Goal: Task Accomplishment & Management: Manage account settings

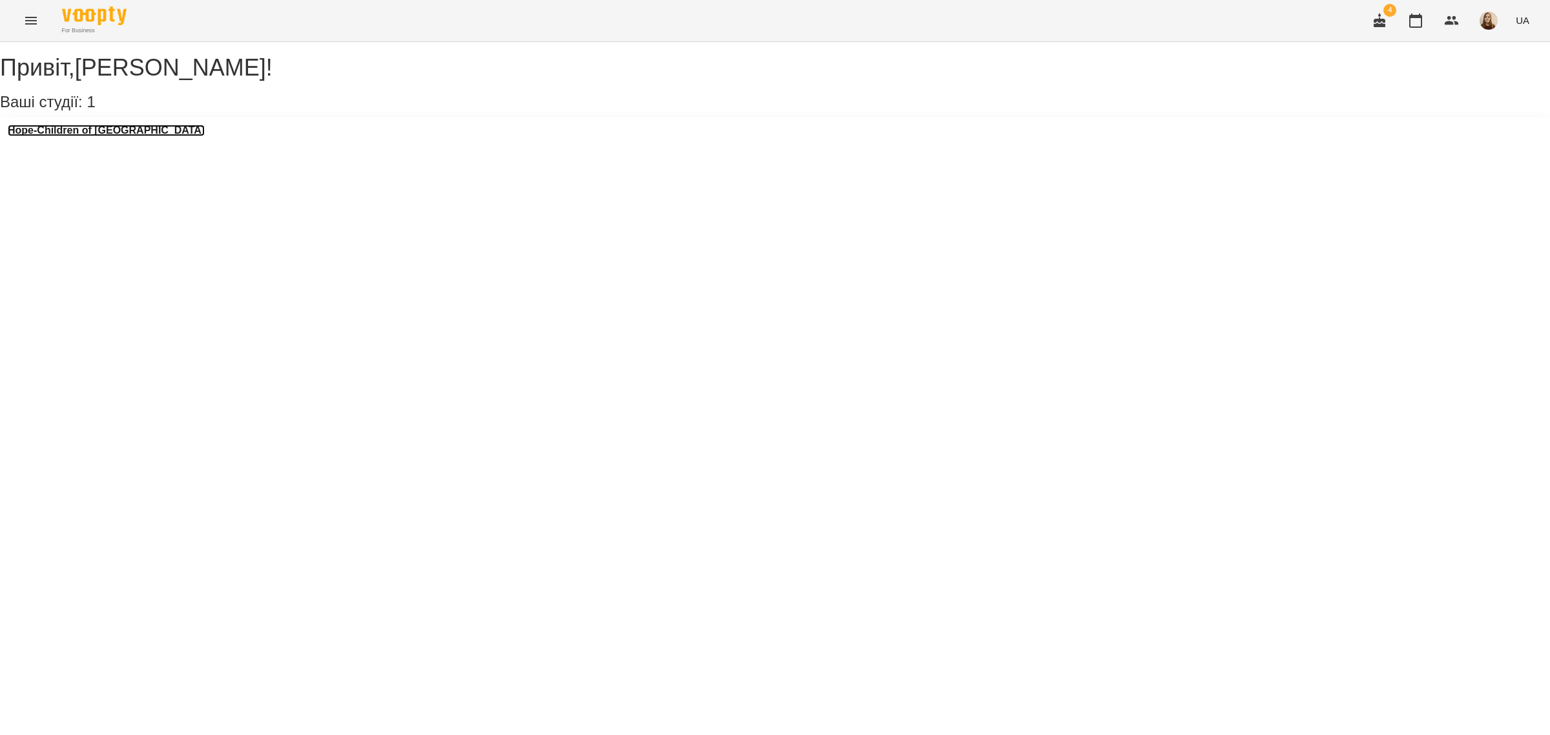
click at [94, 136] on h3 "Hope-Children of [GEOGRAPHIC_DATA]" at bounding box center [106, 131] width 197 height 12
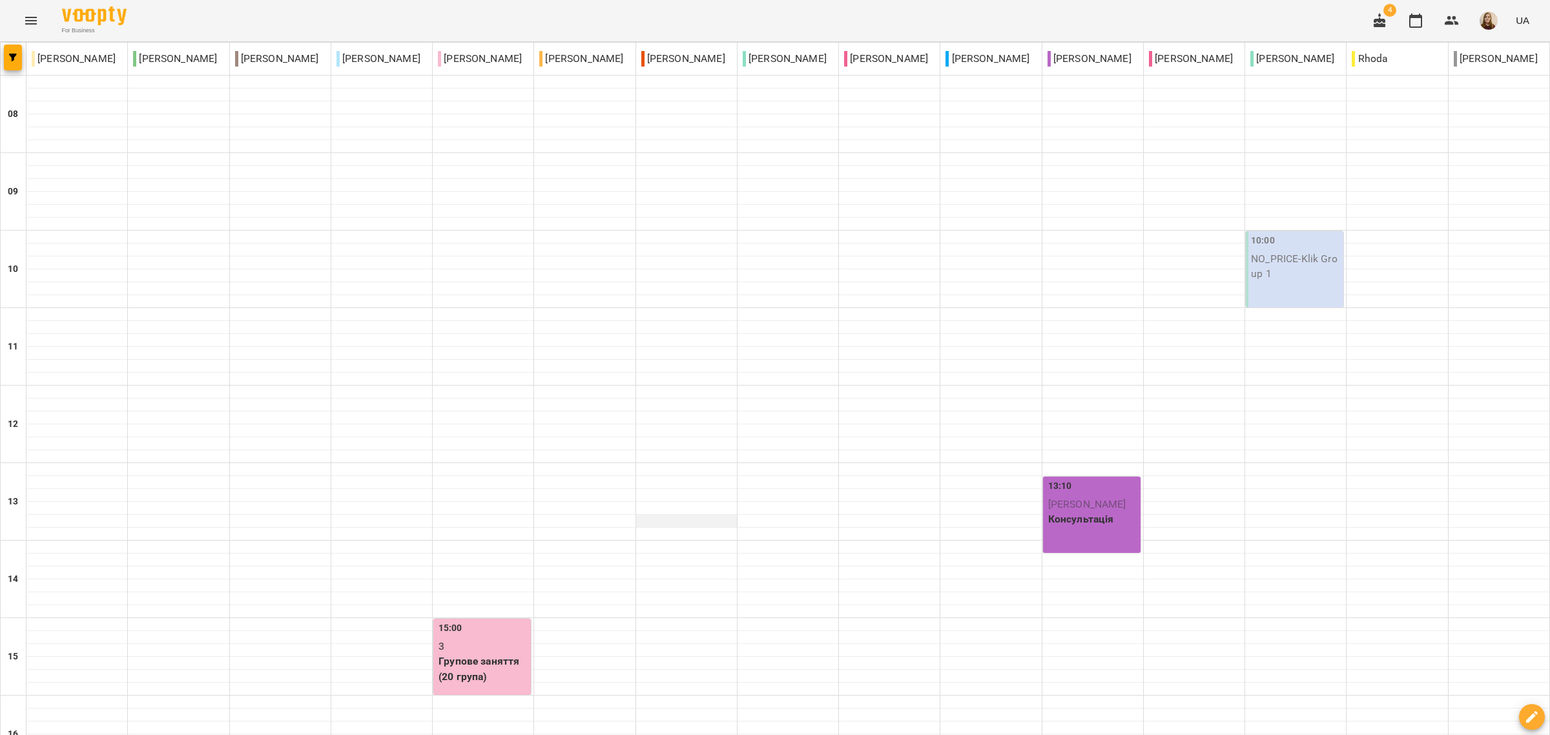
scroll to position [323, 0]
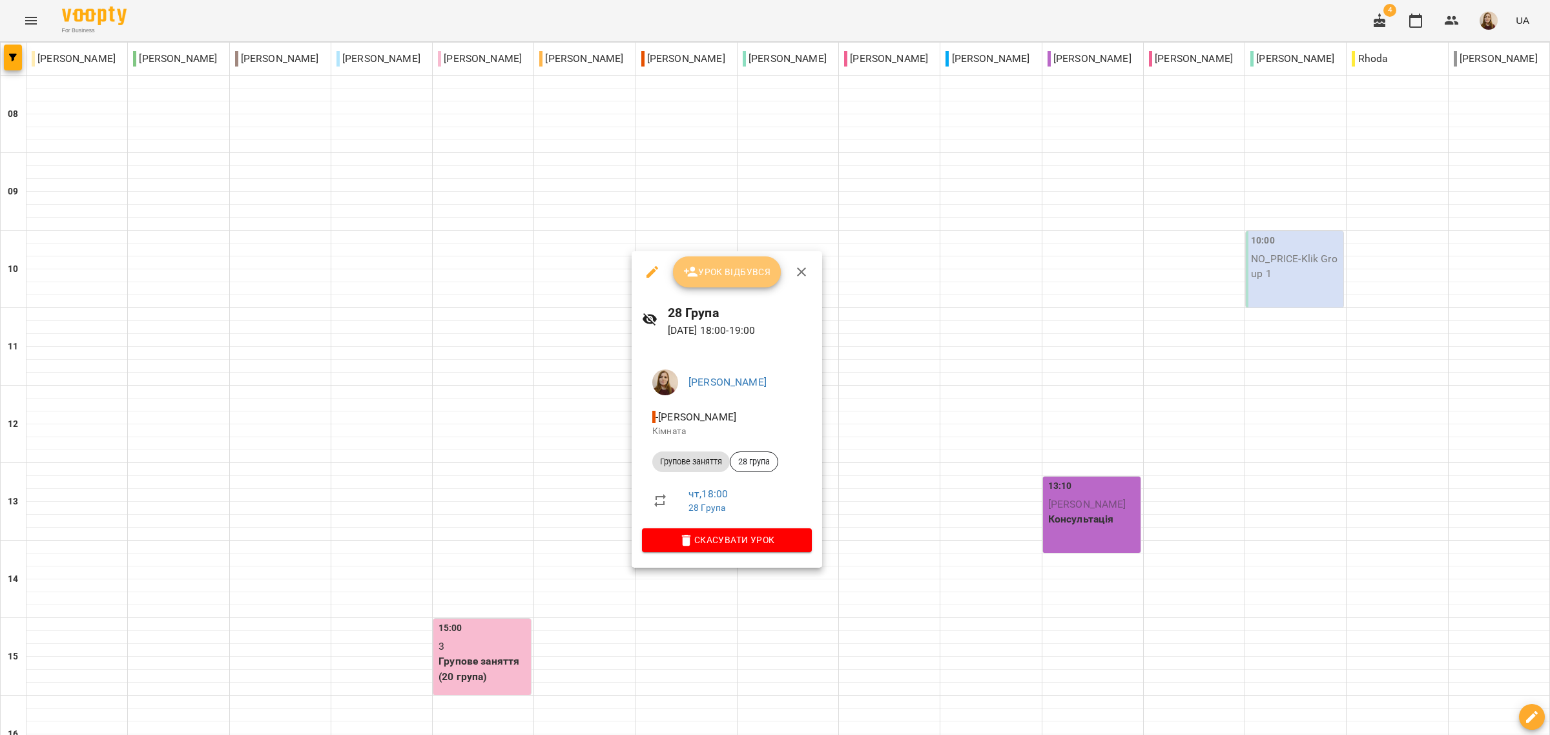
click at [727, 266] on span "Урок відбувся" at bounding box center [727, 271] width 88 height 15
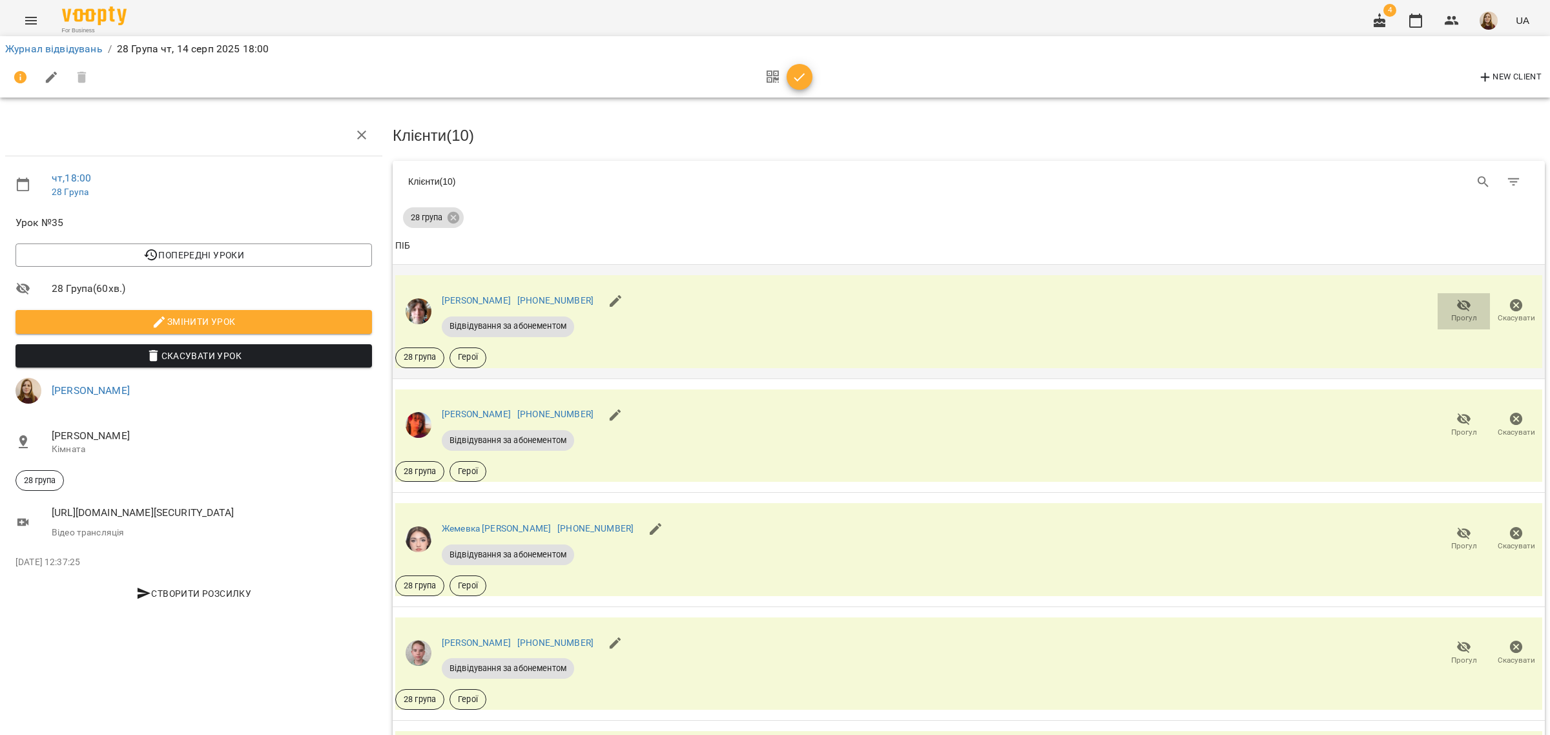
click at [1451, 313] on span "Прогул" at bounding box center [1464, 318] width 26 height 11
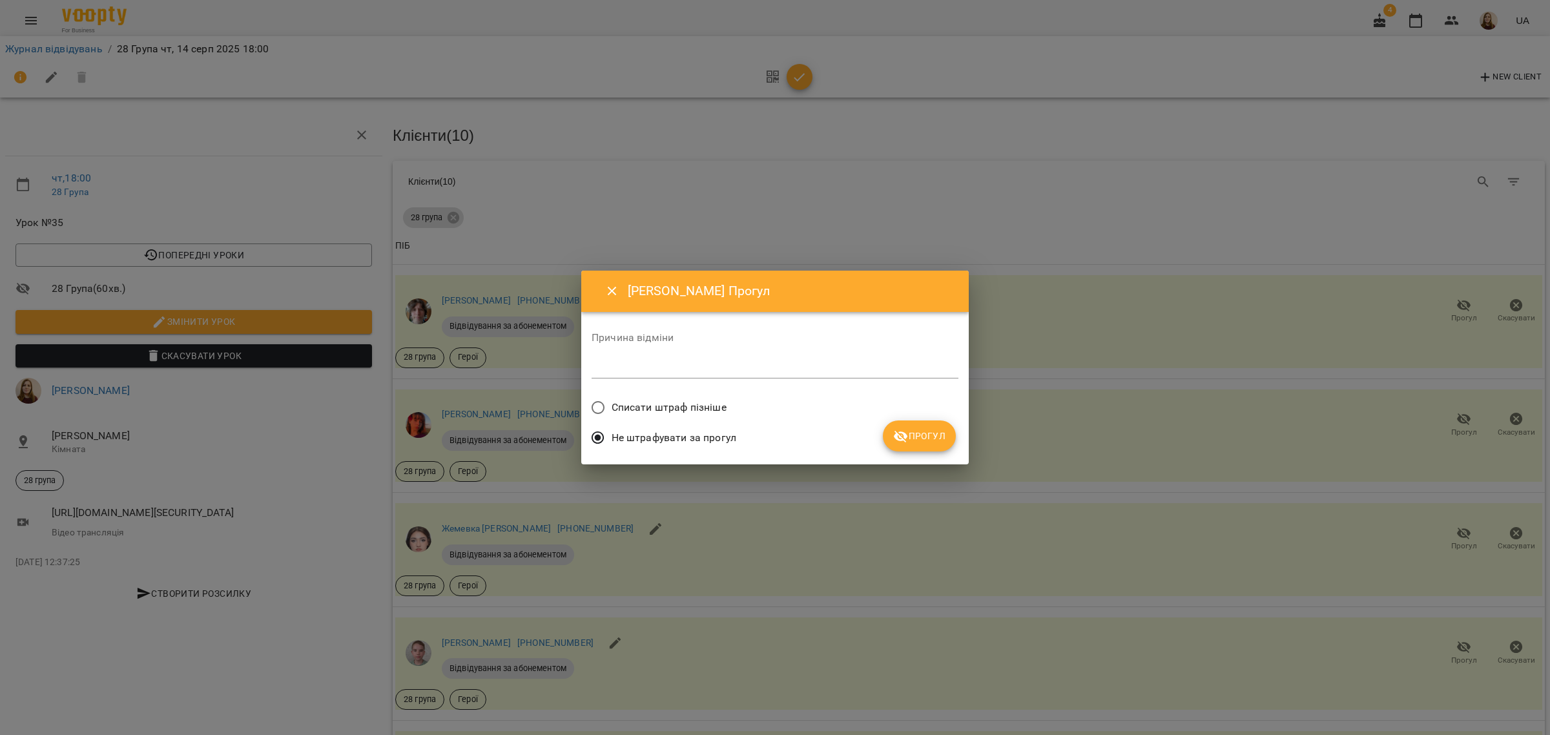
click at [773, 376] on div "*" at bounding box center [775, 368] width 367 height 21
type textarea "**********"
click at [917, 436] on span "Прогул" at bounding box center [919, 435] width 52 height 15
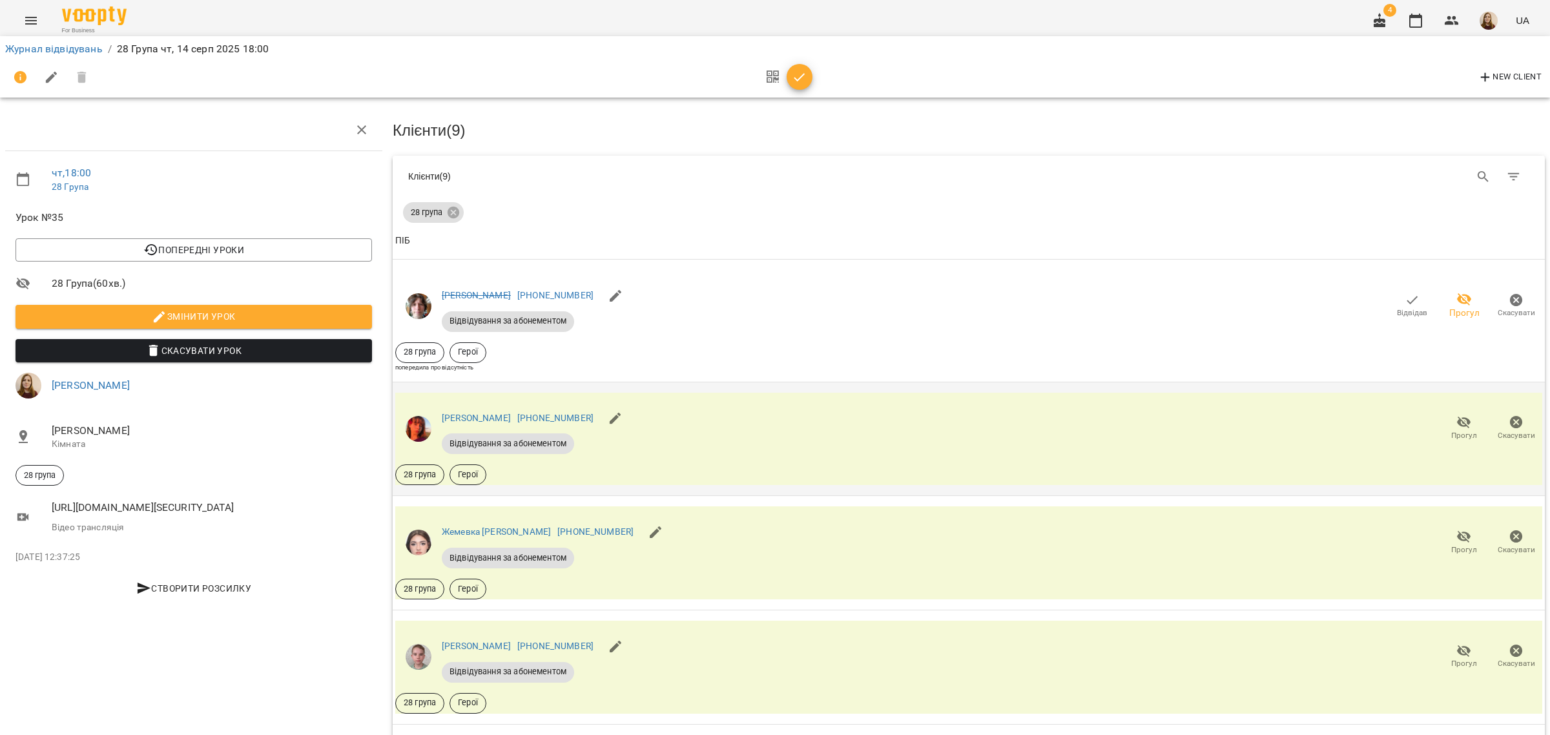
scroll to position [161, 0]
click at [1456, 529] on icon "button" at bounding box center [1463, 536] width 15 height 15
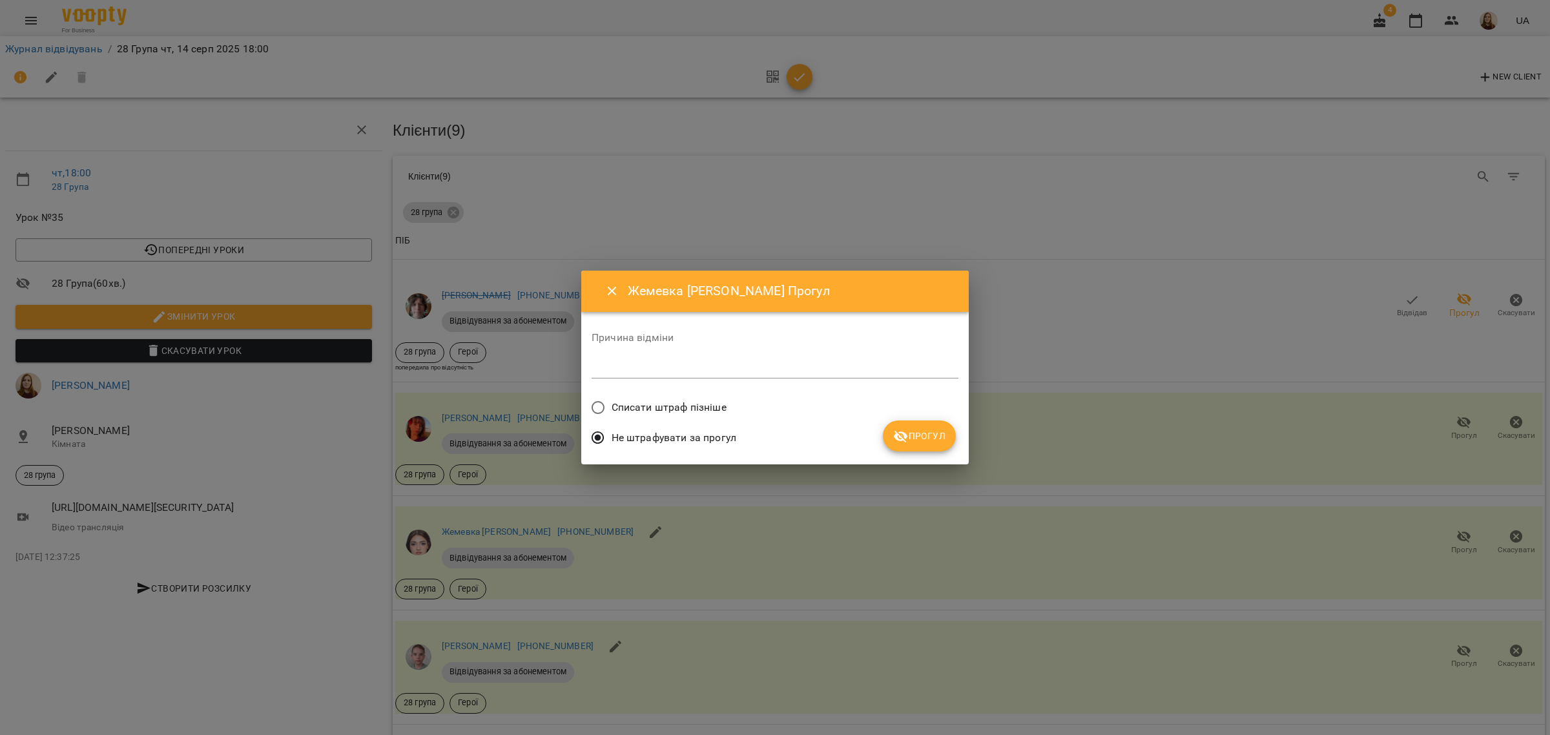
click at [683, 367] on textarea at bounding box center [775, 368] width 367 height 12
type textarea "**********"
click at [932, 430] on span "Прогул" at bounding box center [919, 435] width 52 height 15
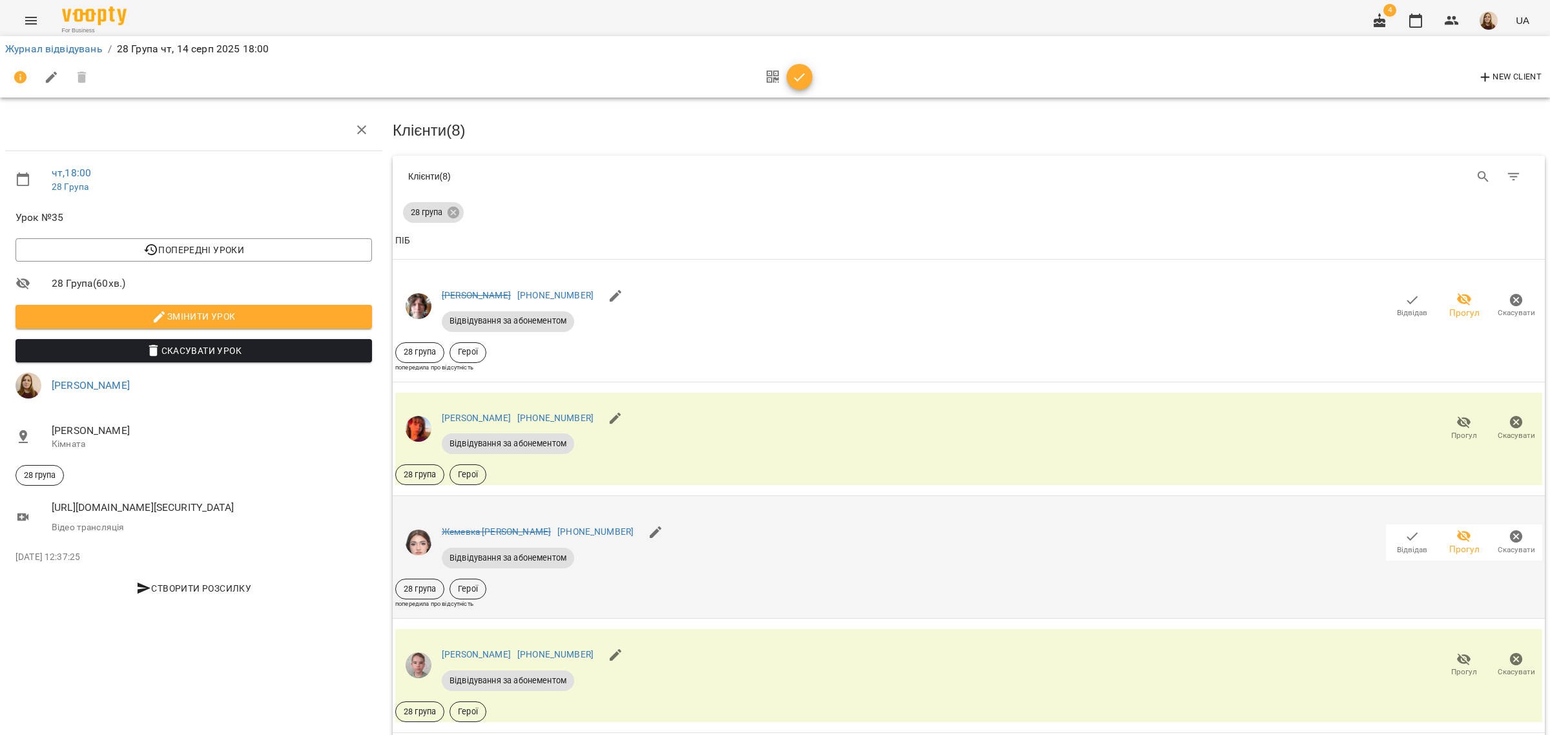
scroll to position [323, 0]
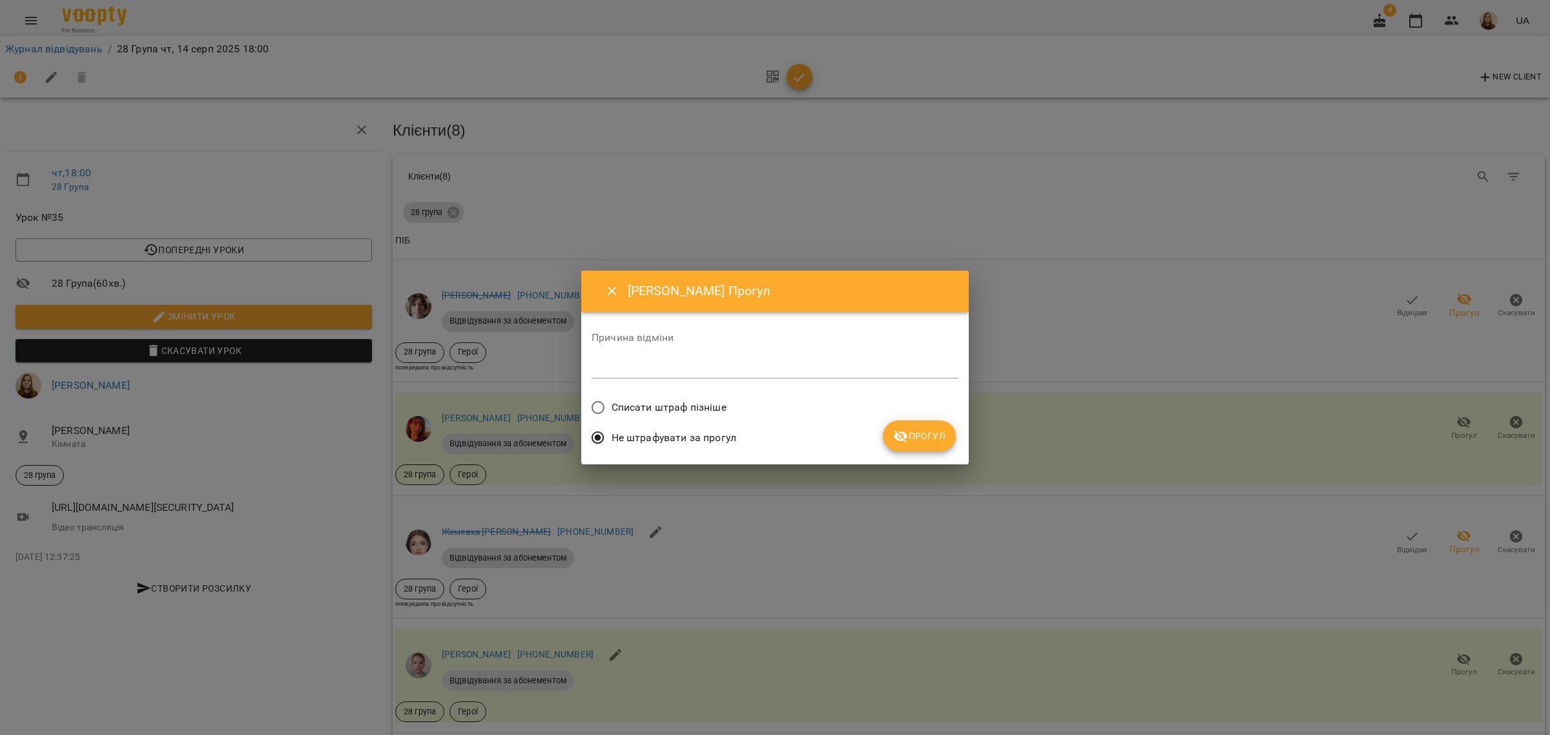
click at [918, 441] on span "Прогул" at bounding box center [919, 435] width 52 height 15
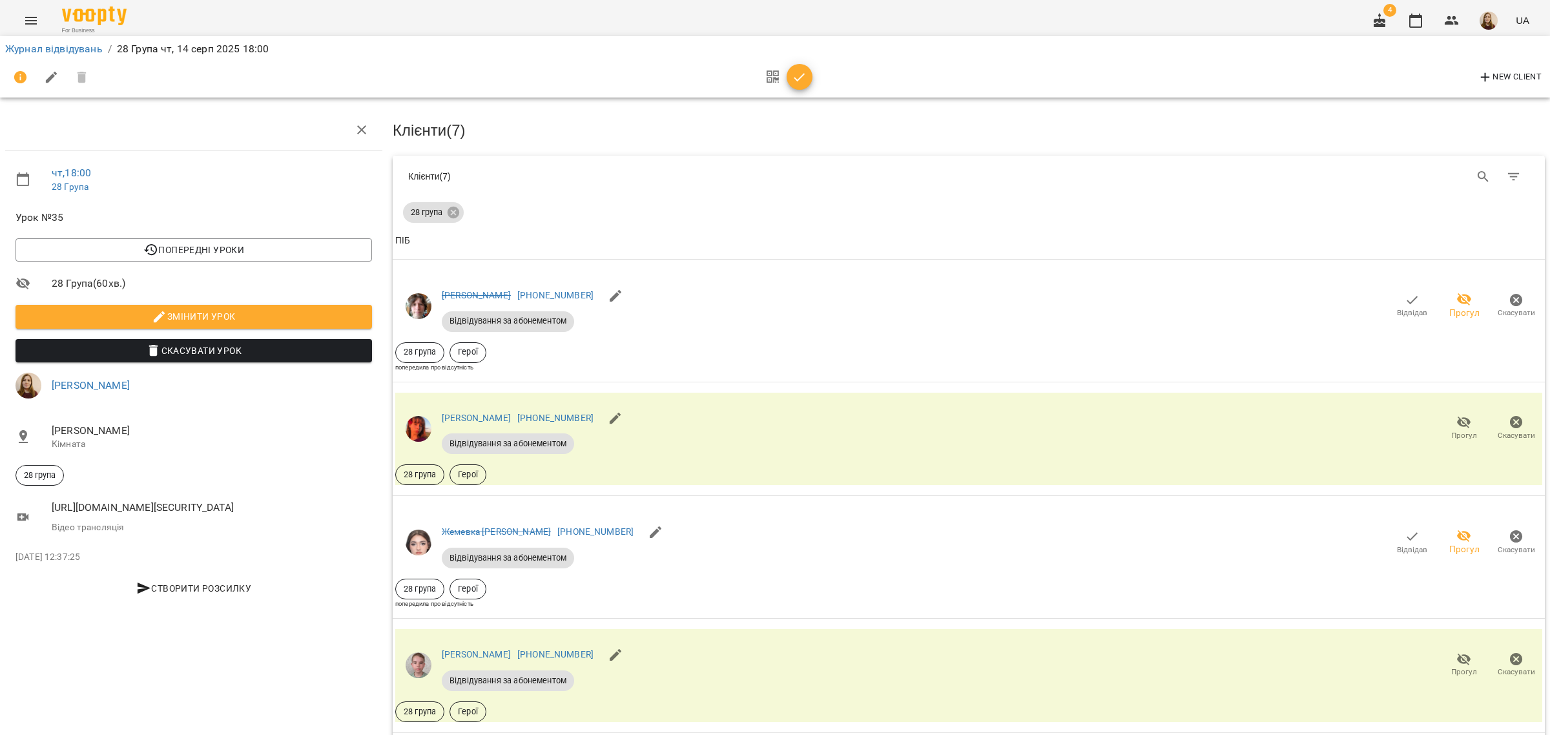
scroll to position [484, 0]
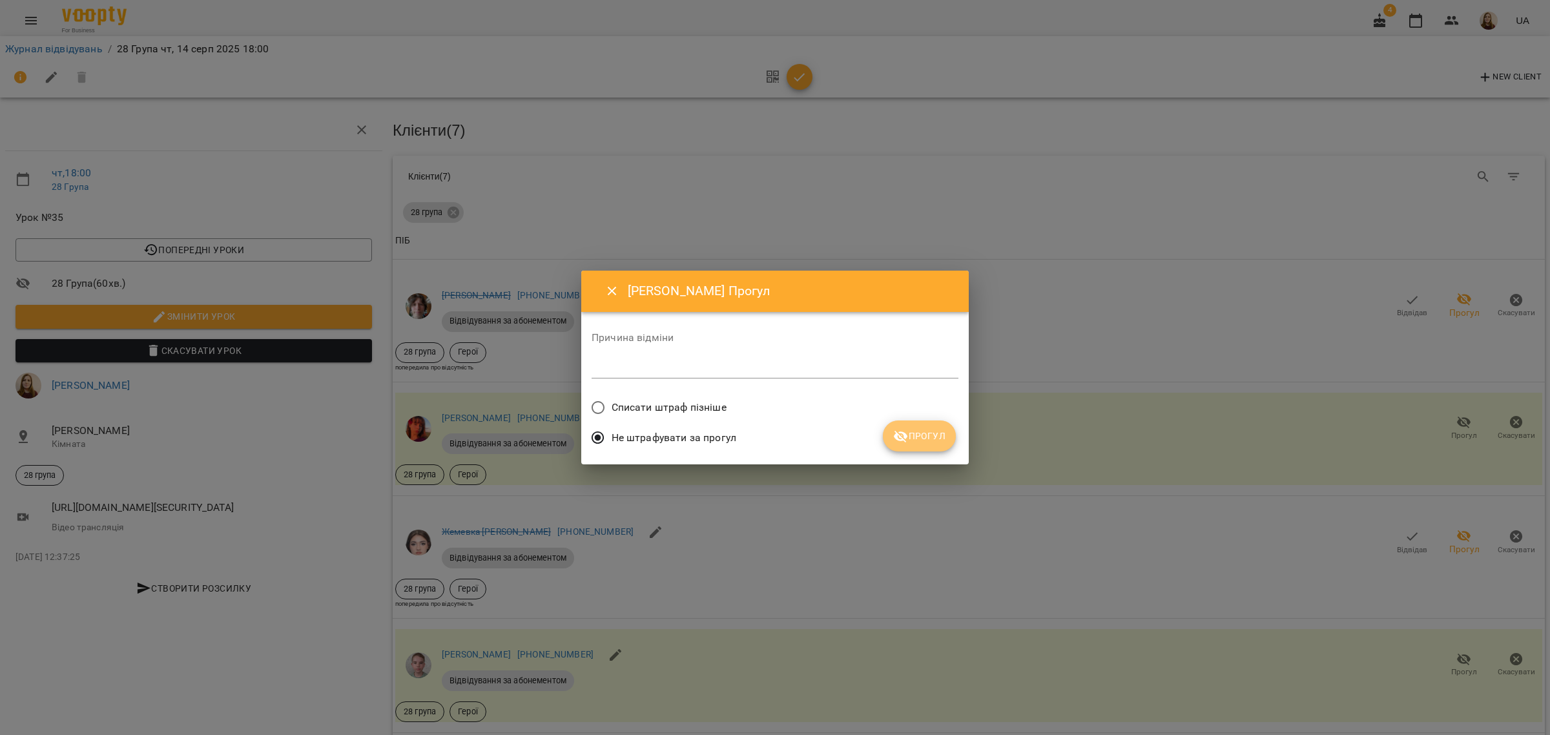
click at [929, 438] on span "Прогул" at bounding box center [919, 435] width 52 height 15
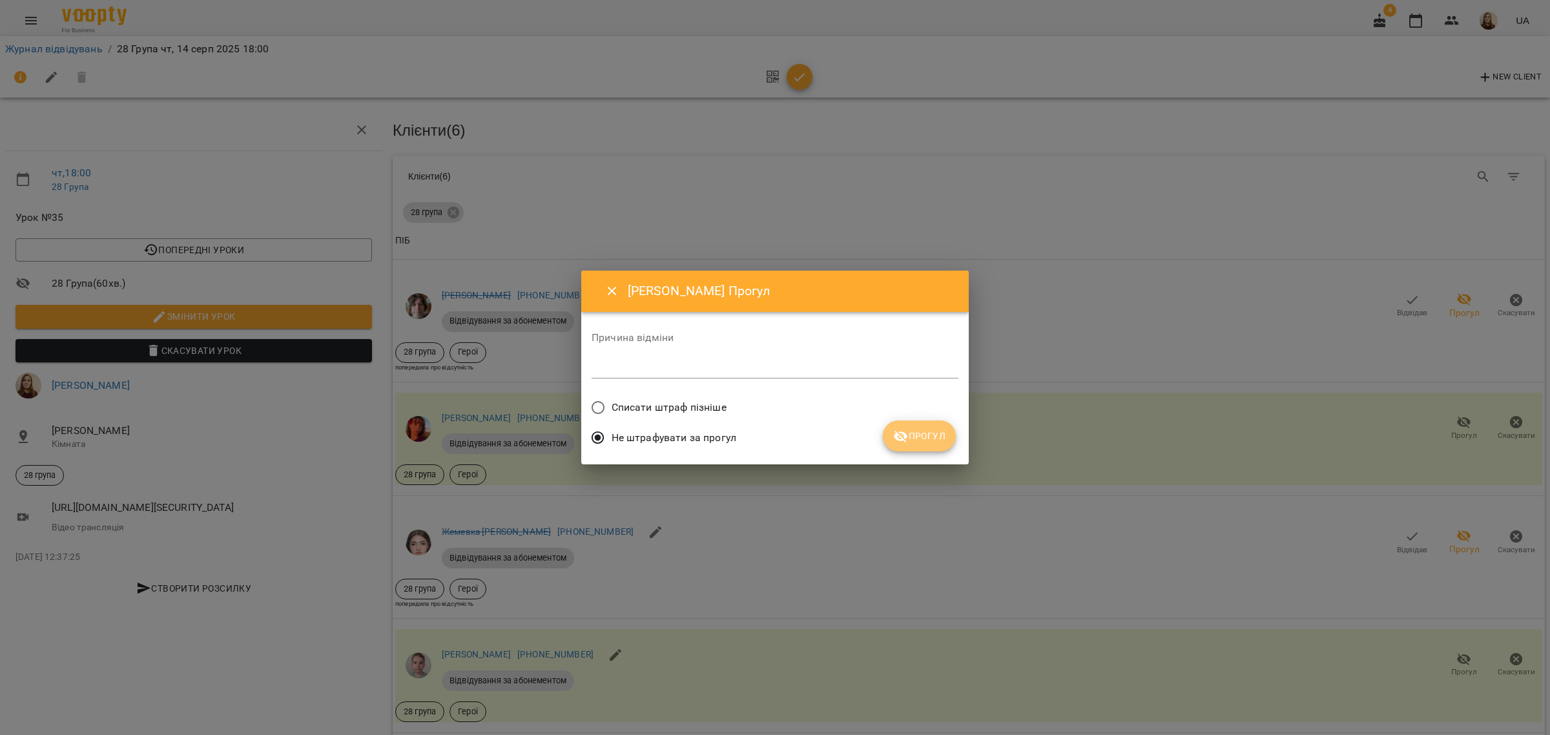
click at [927, 439] on span "Прогул" at bounding box center [919, 435] width 52 height 15
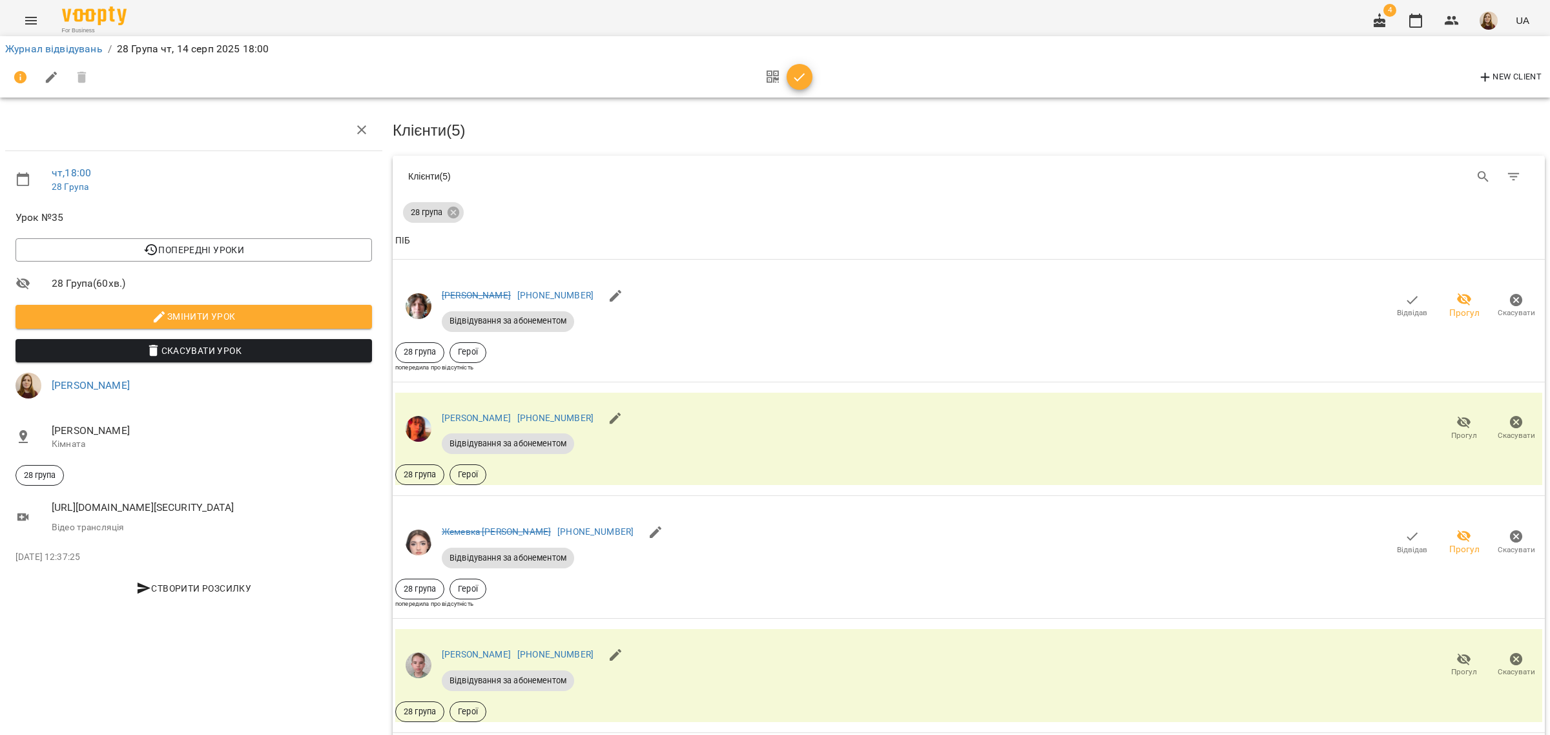
scroll to position [743, 0]
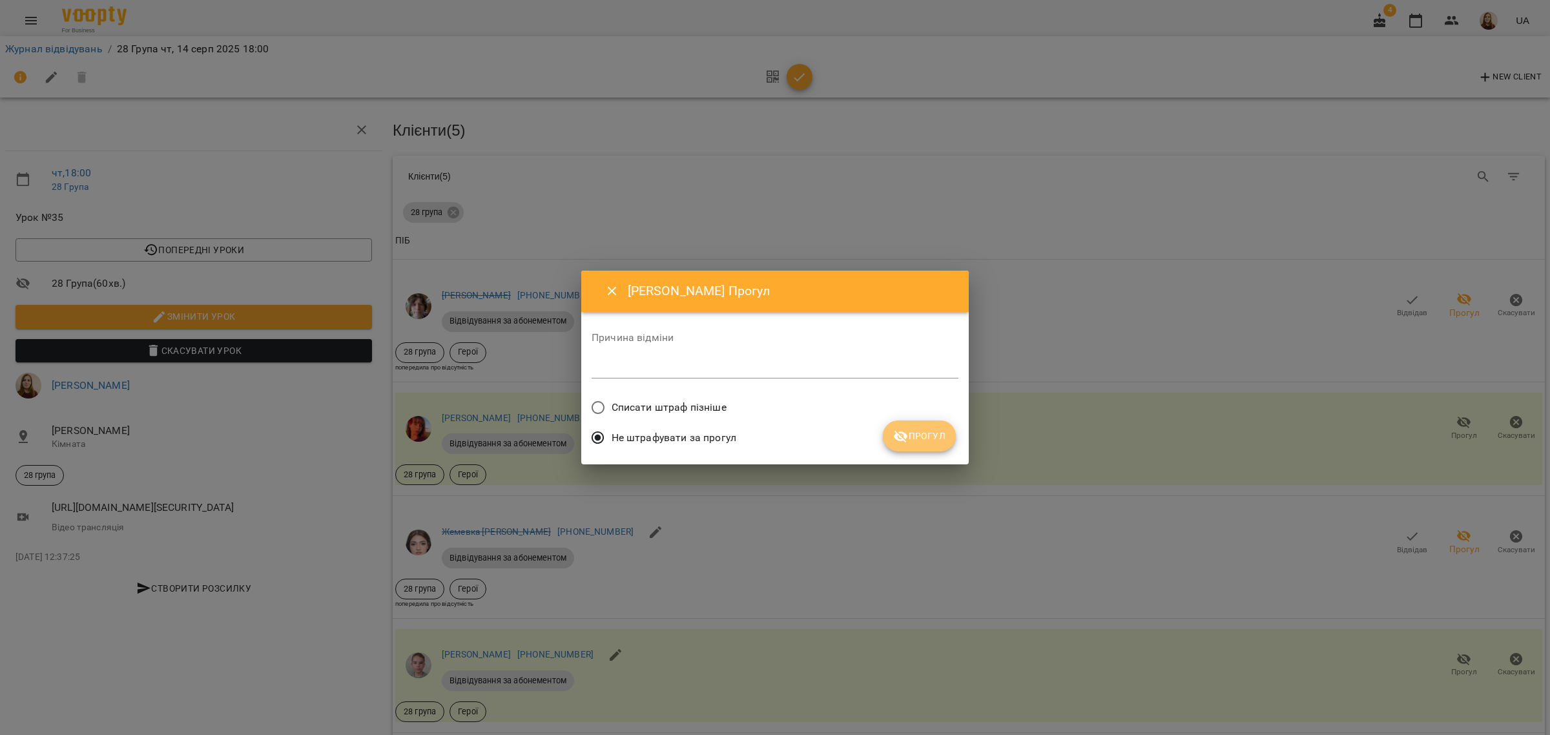
click at [932, 431] on span "Прогул" at bounding box center [919, 435] width 52 height 15
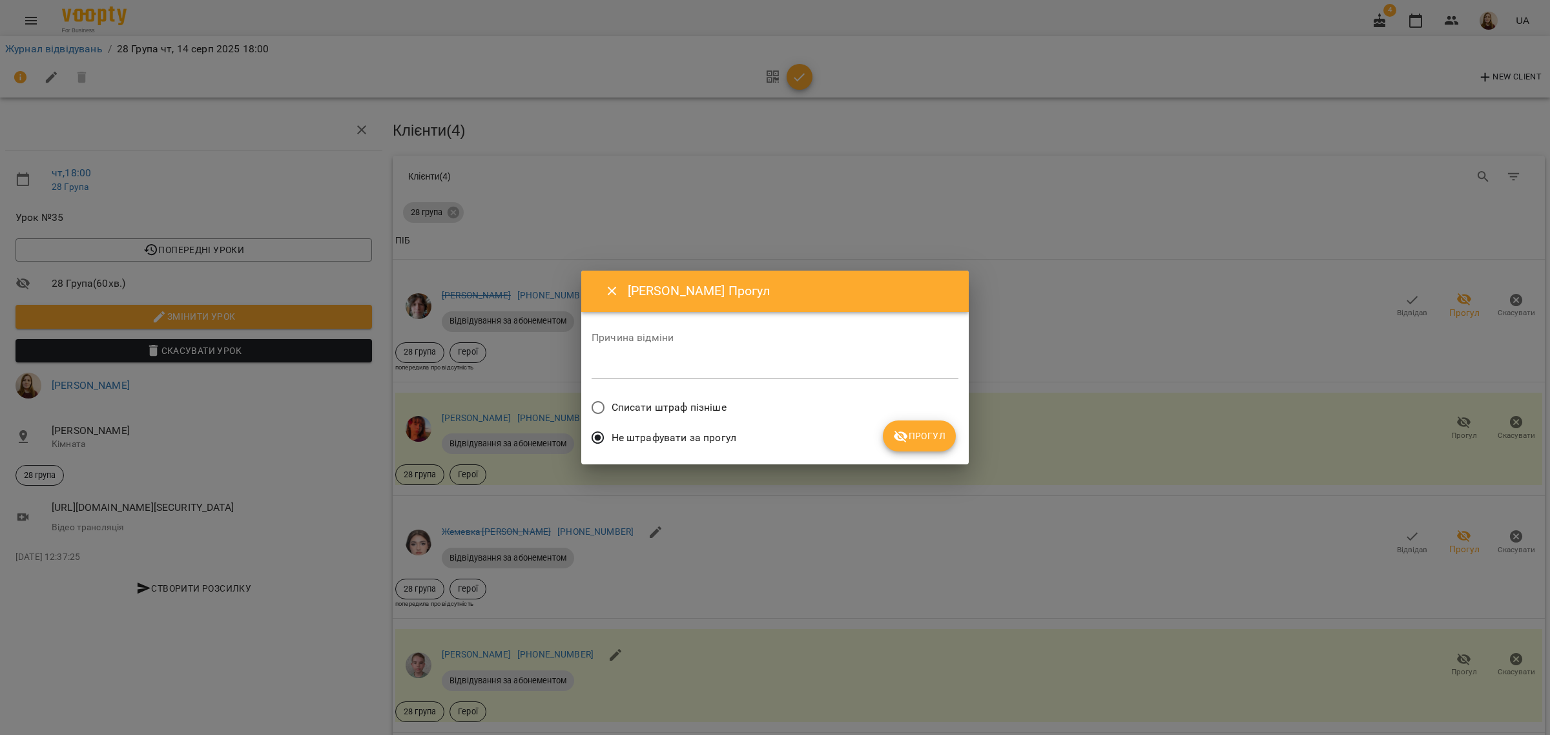
click at [924, 436] on span "Прогул" at bounding box center [919, 435] width 52 height 15
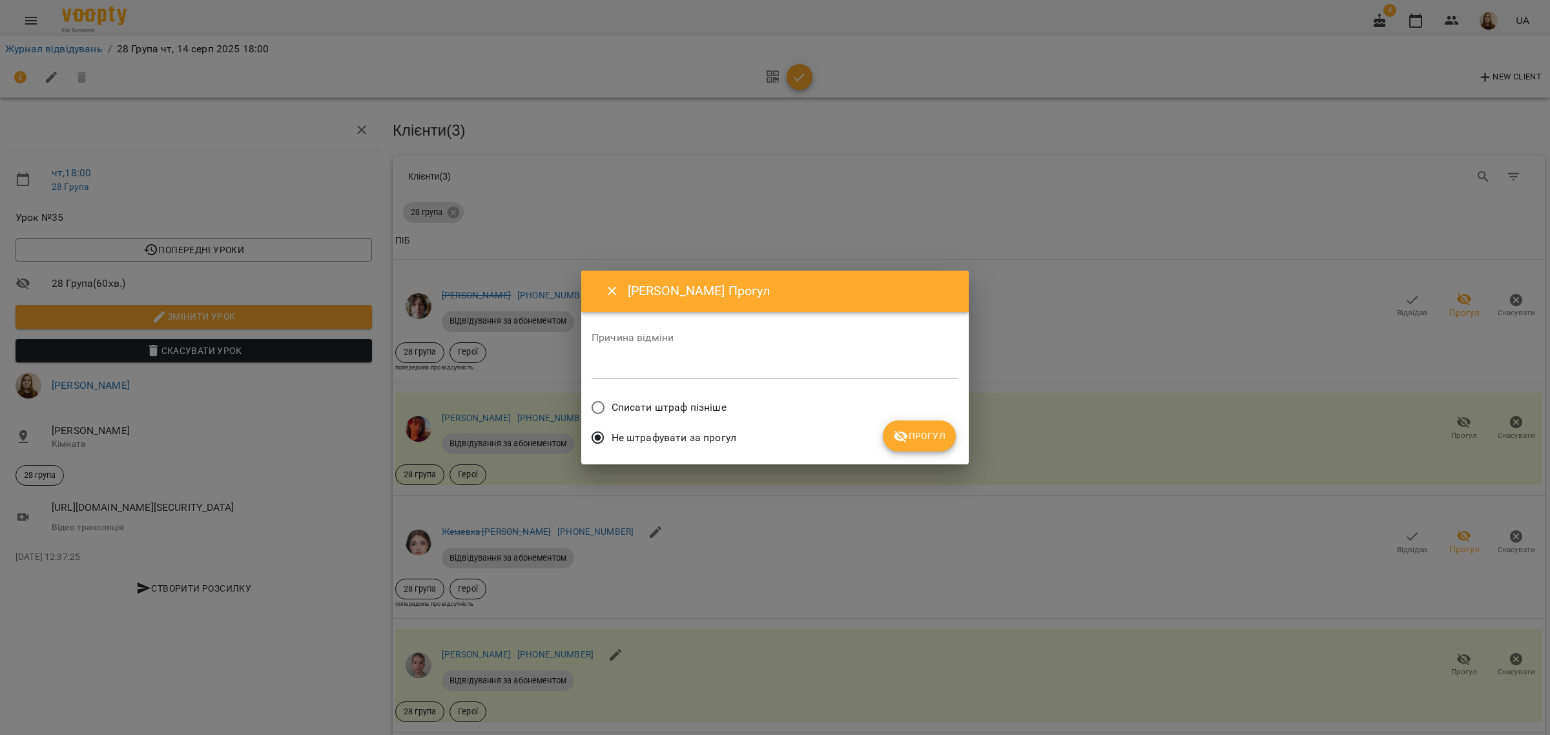
click at [903, 434] on icon "submit" at bounding box center [900, 436] width 15 height 15
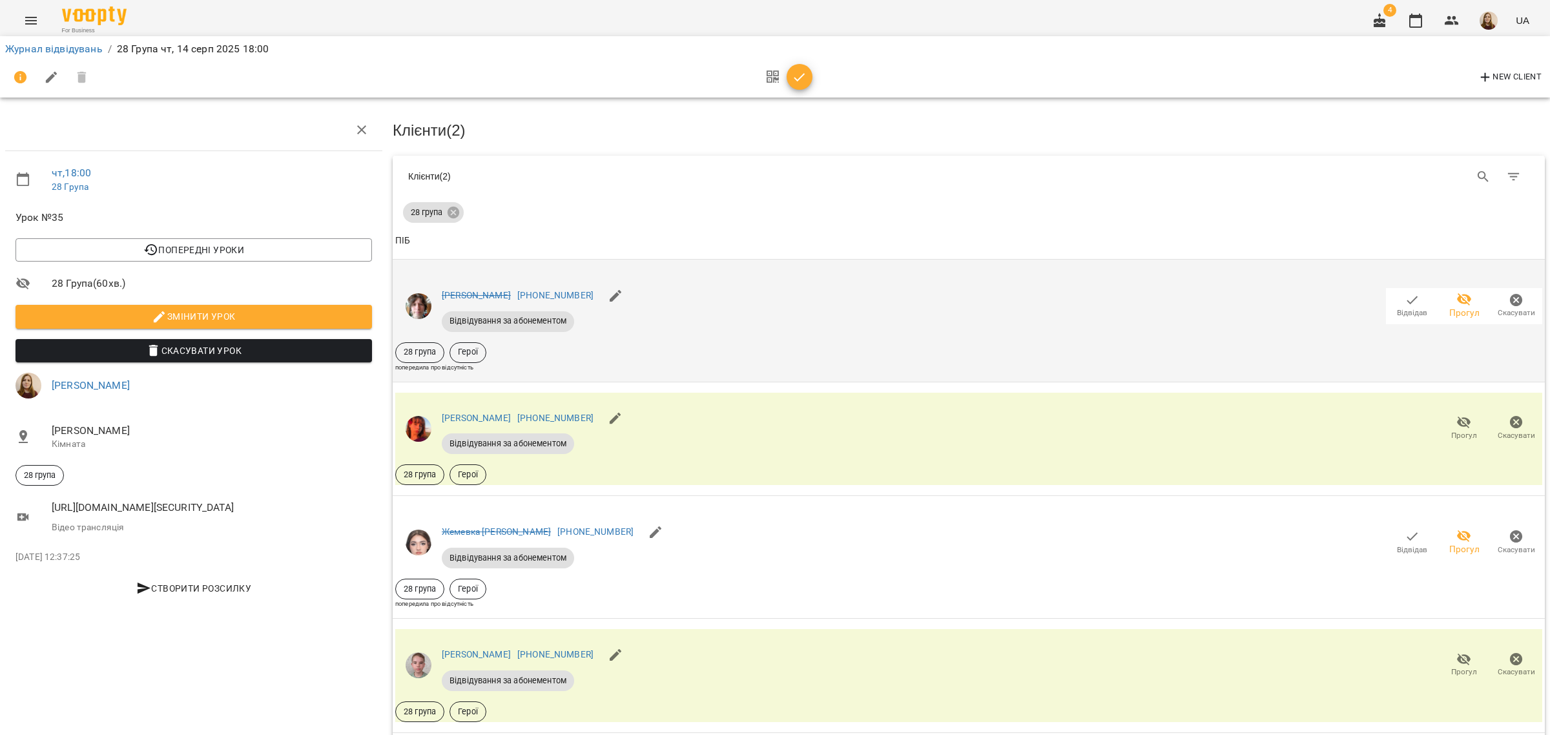
scroll to position [0, 0]
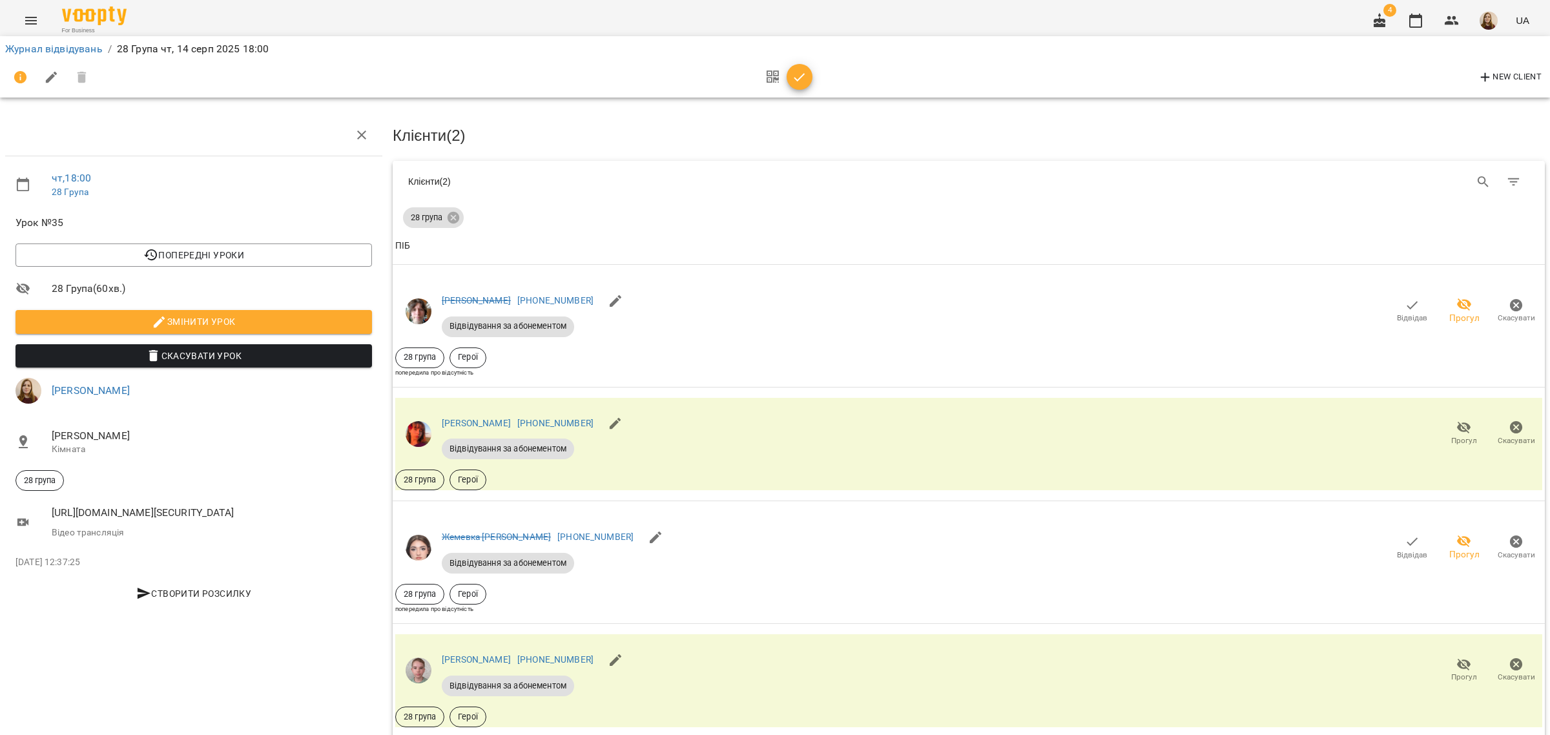
click at [801, 77] on icon "button" at bounding box center [799, 77] width 11 height 8
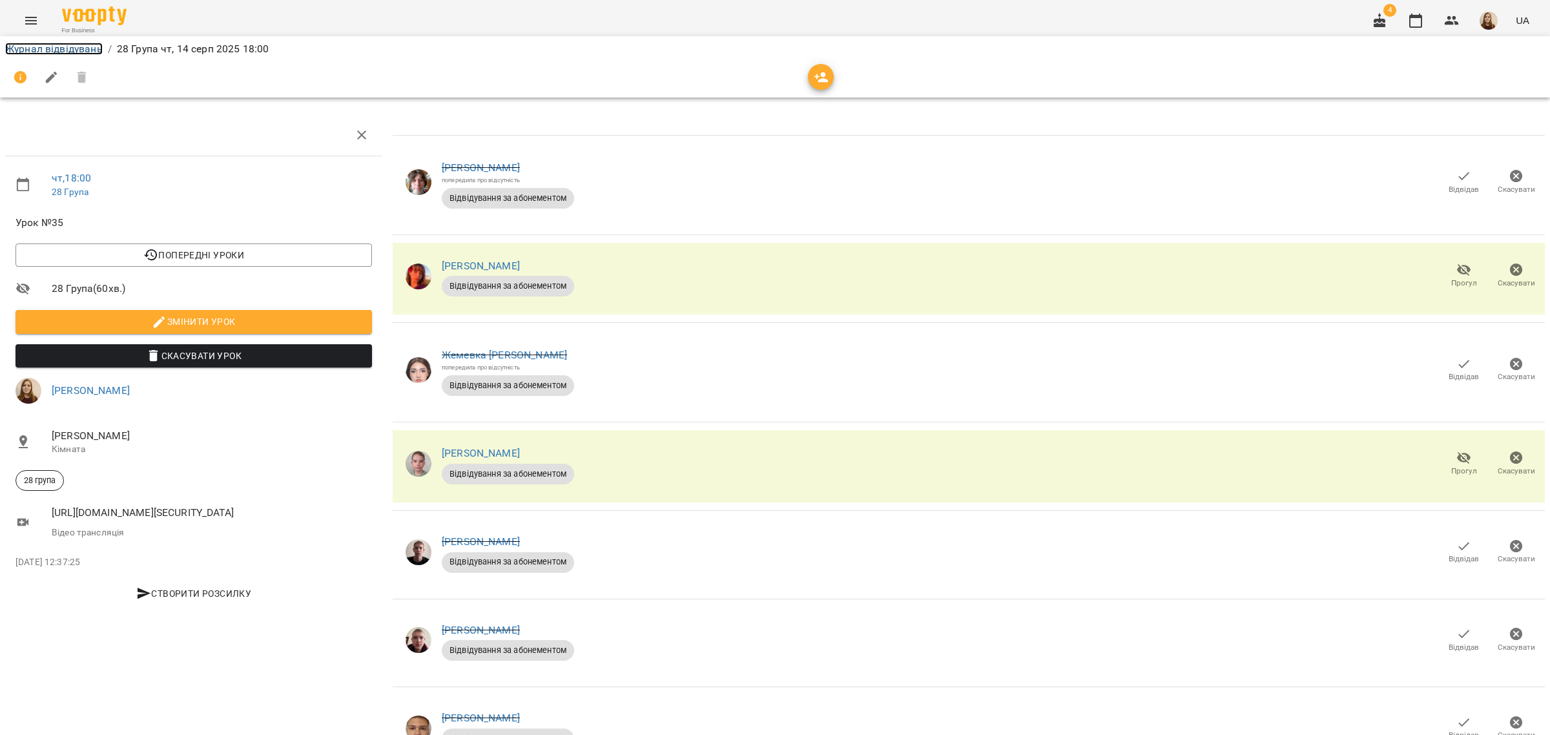
click at [77, 52] on link "Журнал відвідувань" at bounding box center [54, 49] width 98 height 12
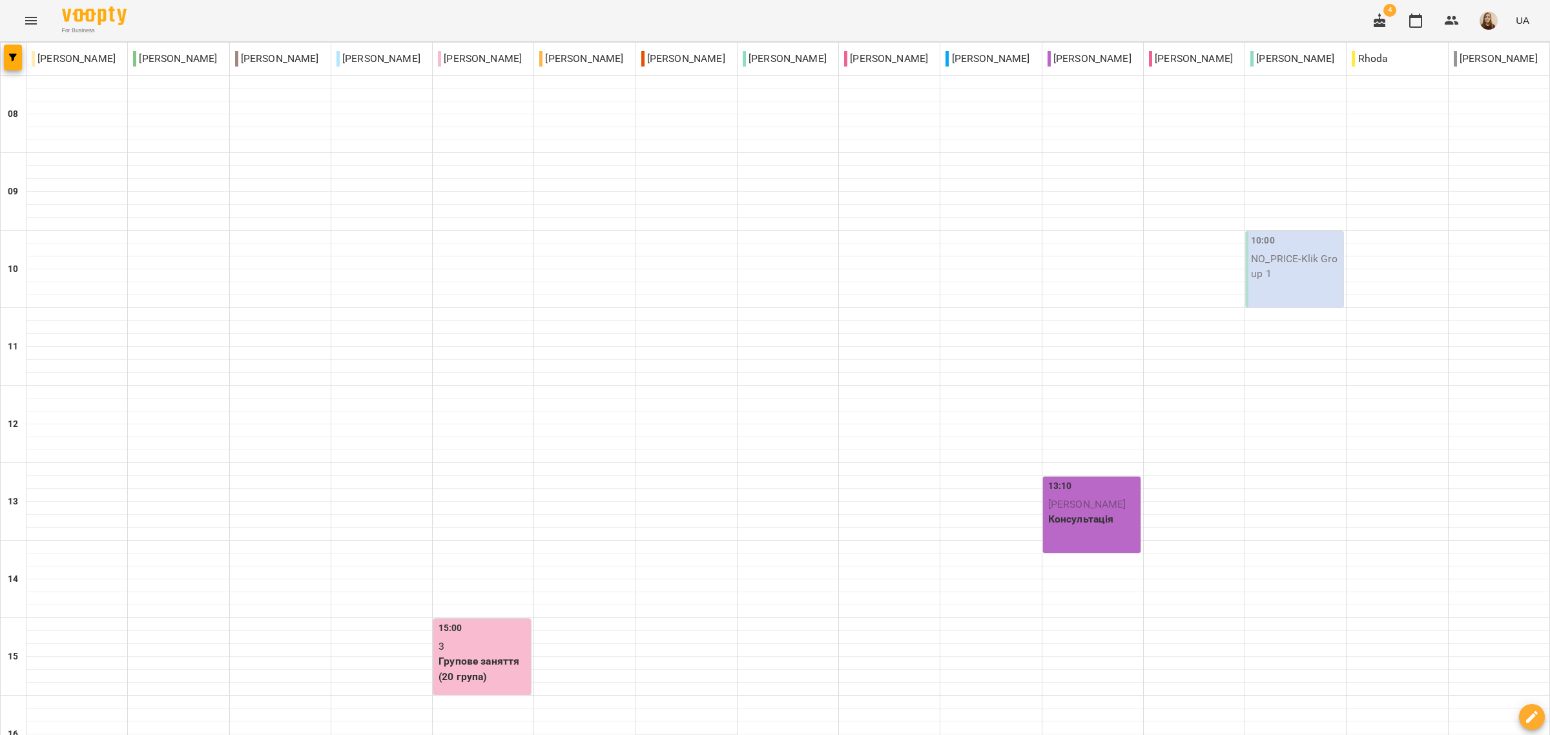
scroll to position [242, 0]
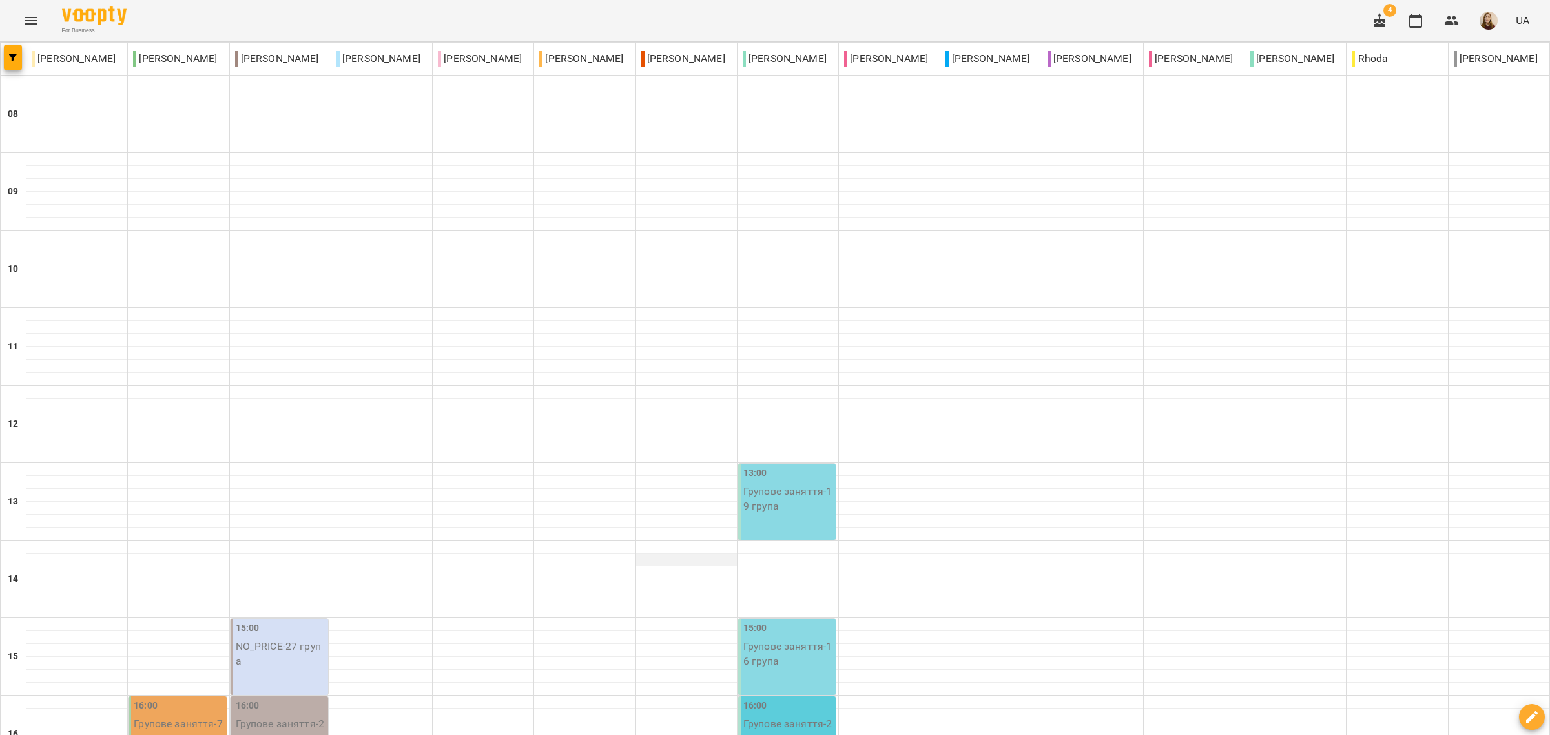
scroll to position [404, 0]
click at [1380, 25] on icon "button" at bounding box center [1380, 20] width 12 height 14
